Goal: Navigation & Orientation: Find specific page/section

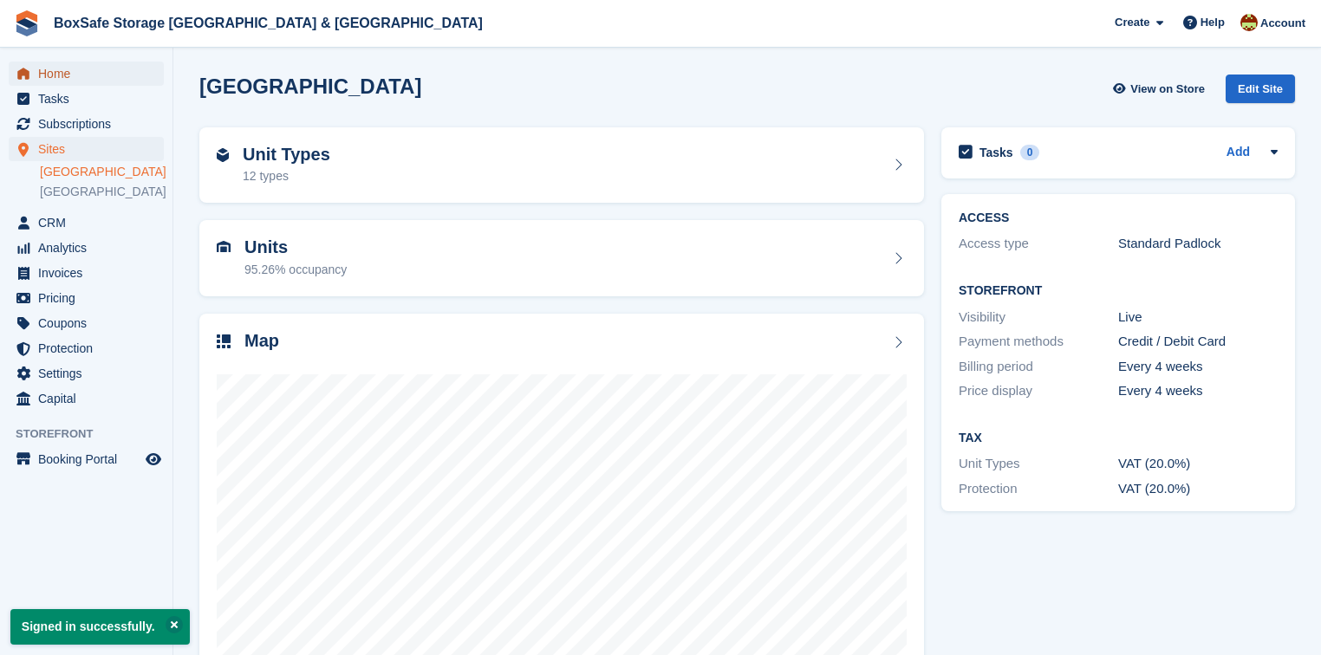
drag, startPoint x: 52, startPoint y: 77, endPoint x: 119, endPoint y: 77, distance: 66.7
click at [52, 77] on span "Home" at bounding box center [90, 74] width 104 height 24
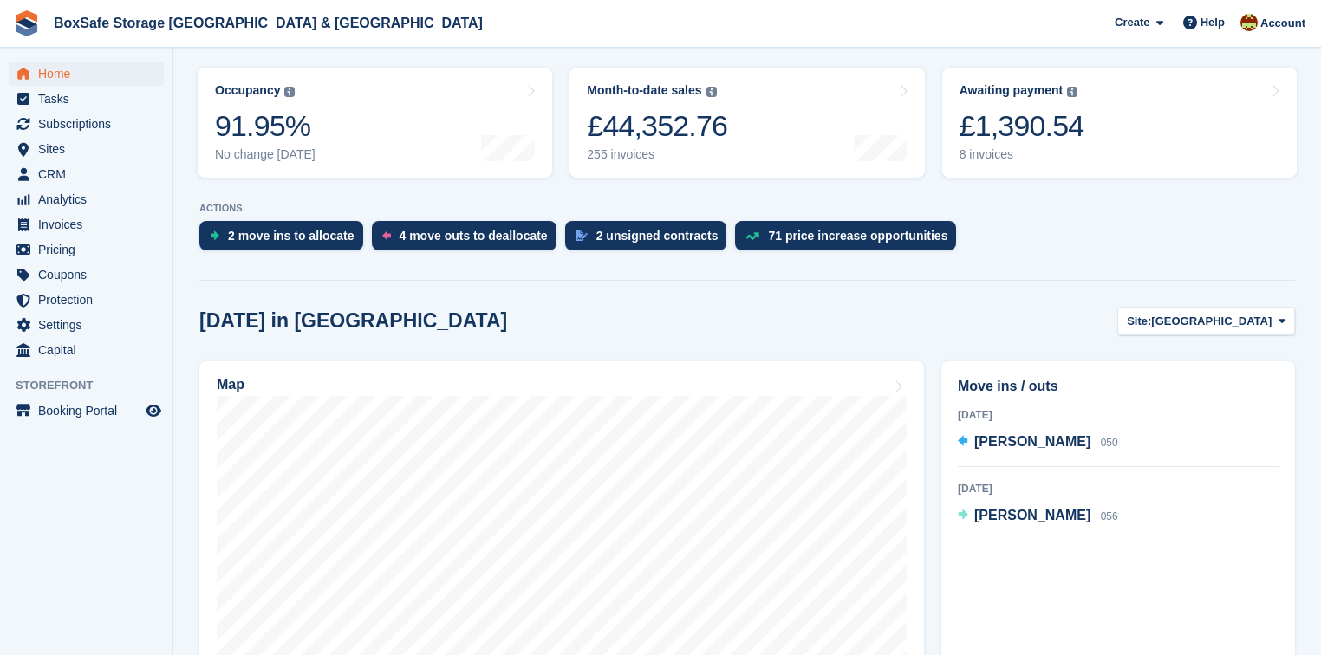
scroll to position [347, 0]
